Goal: Task Accomplishment & Management: Manage account settings

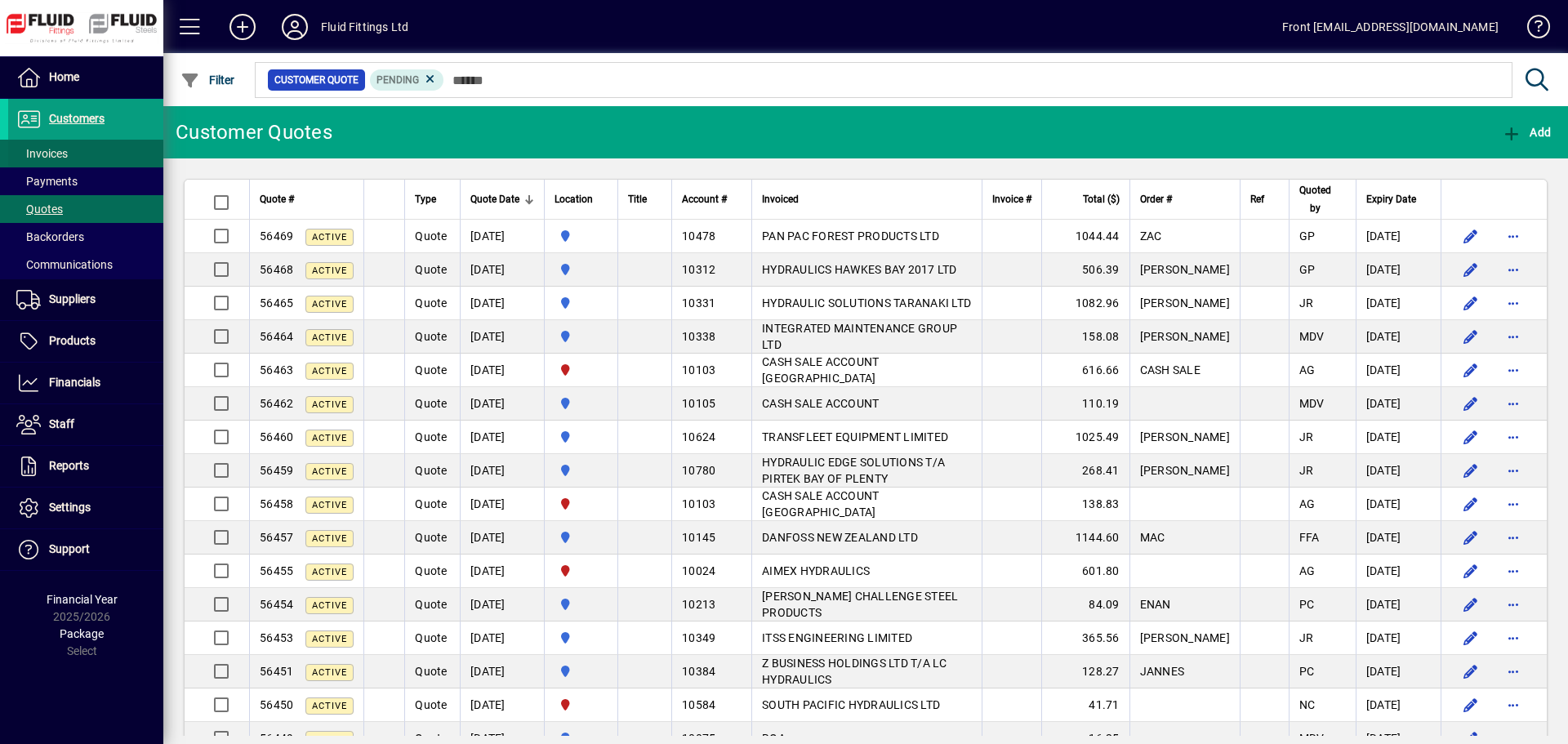
click at [92, 153] on span at bounding box center [86, 153] width 155 height 39
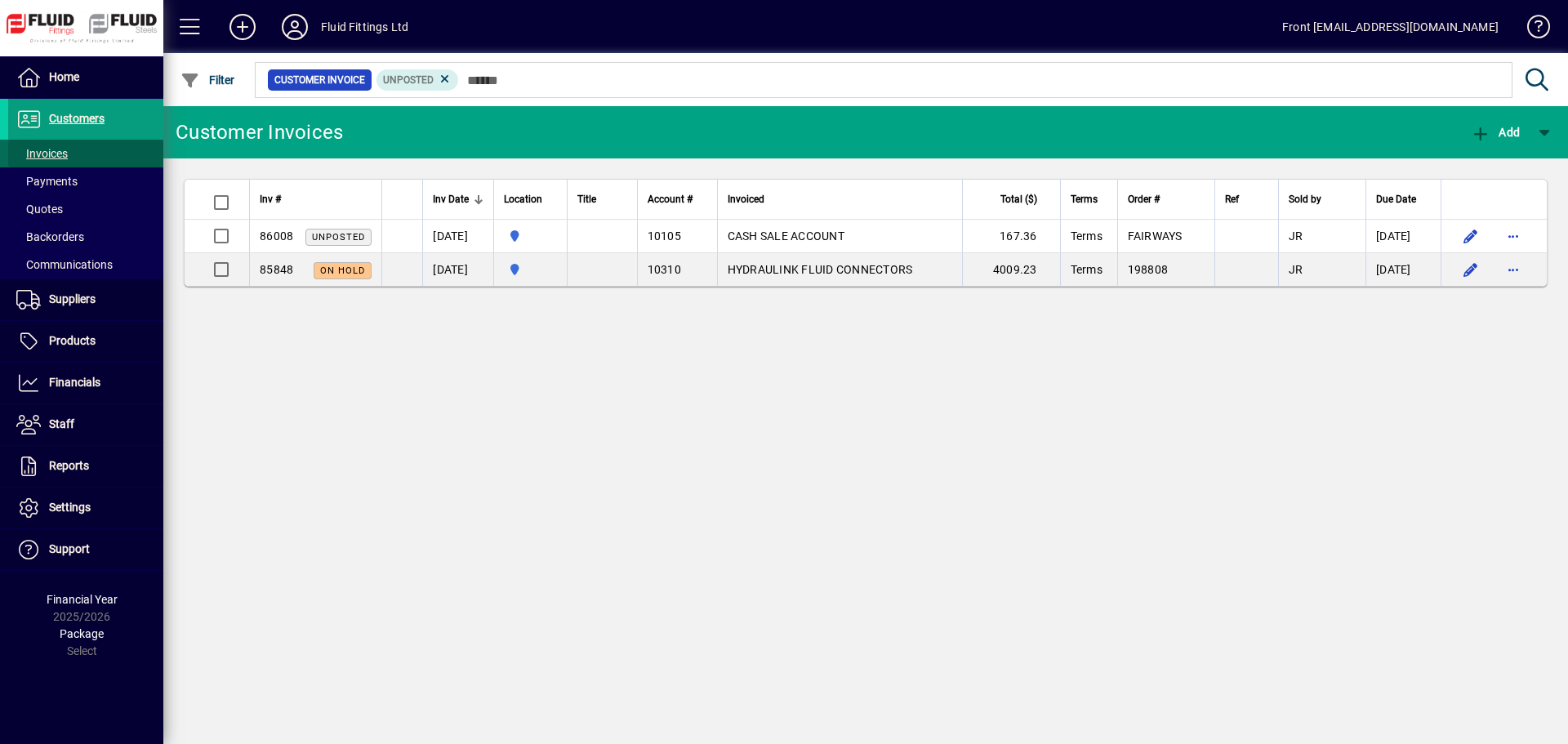
click at [47, 152] on span "Invoices" at bounding box center [42, 153] width 51 height 13
click at [34, 153] on span "Invoices" at bounding box center [42, 153] width 51 height 13
click at [95, 112] on span "Customers" at bounding box center [77, 118] width 56 height 13
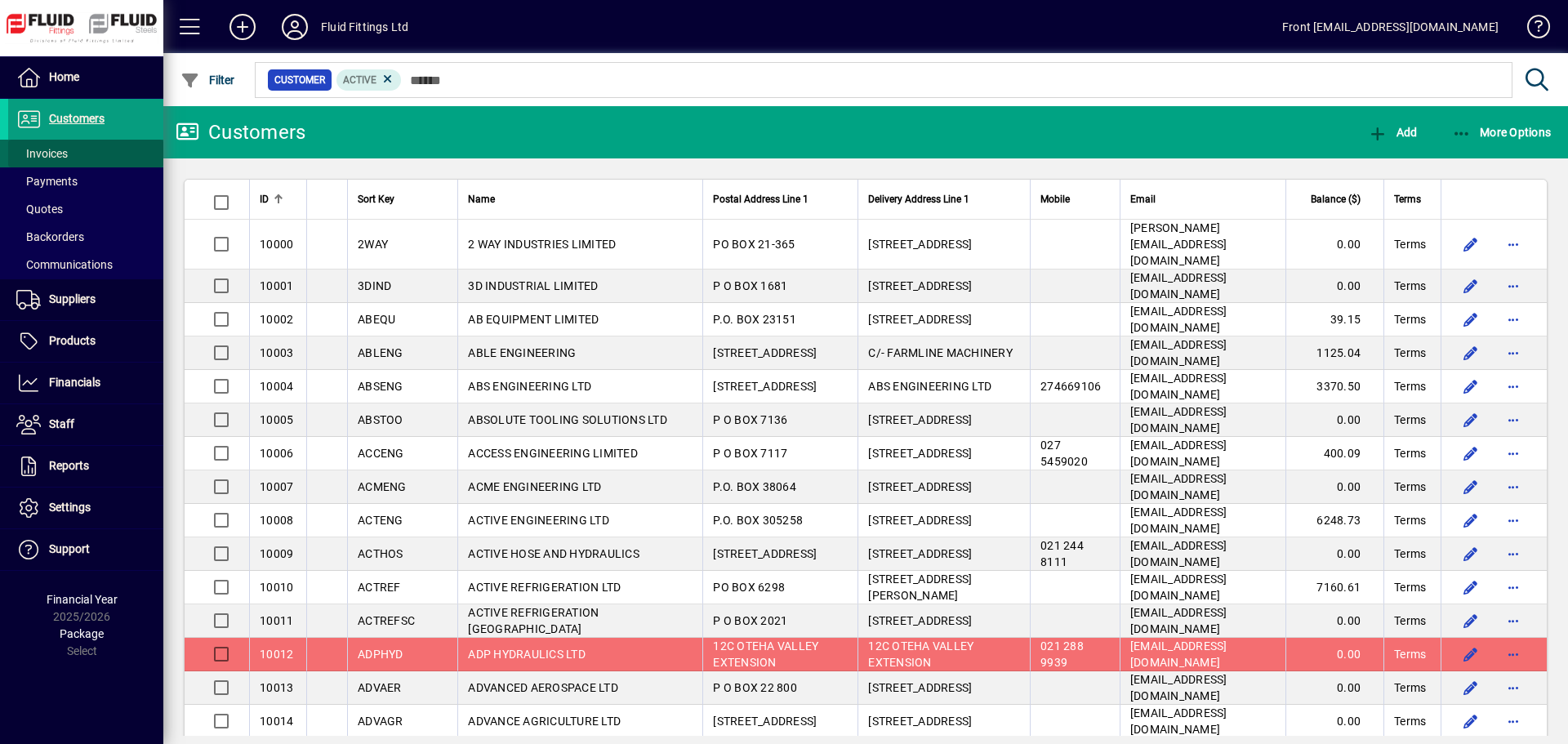
click at [58, 152] on span "Invoices" at bounding box center [42, 153] width 51 height 13
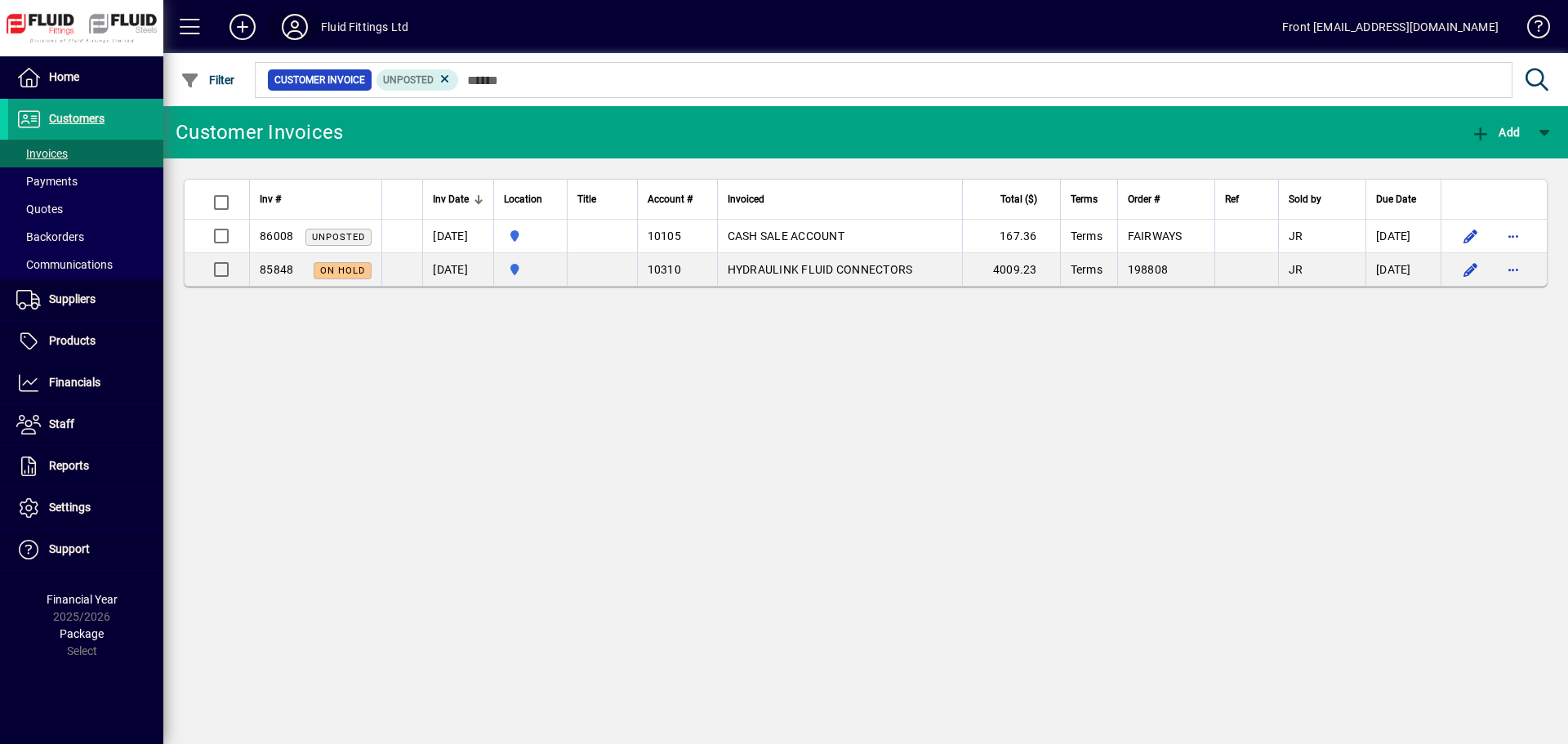
click at [295, 28] on icon at bounding box center [295, 27] width 33 height 26
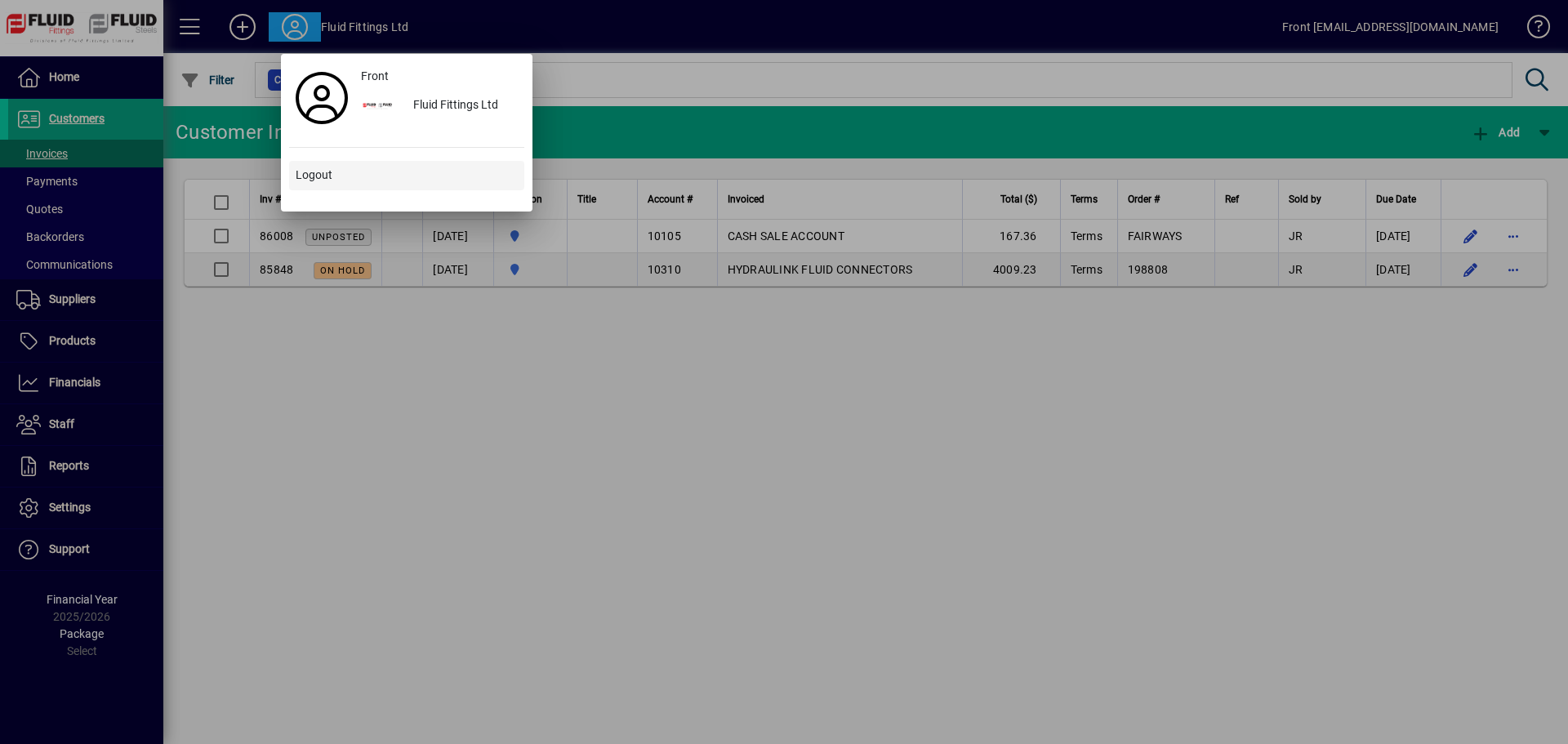
click at [313, 182] on span "Logout" at bounding box center [314, 175] width 37 height 17
